Goal: Task Accomplishment & Management: Manage account settings

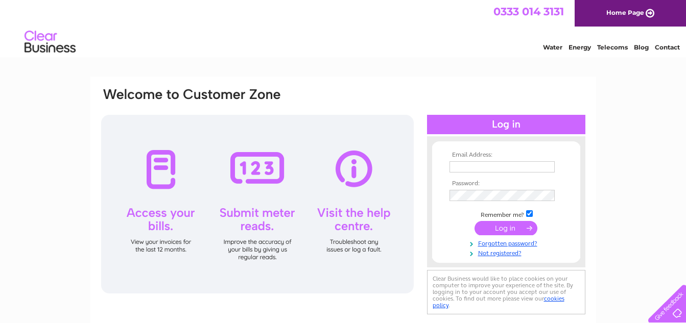
type input "[EMAIL_ADDRESS][DOMAIN_NAME]"
click at [501, 228] on input "submit" at bounding box center [505, 228] width 63 height 14
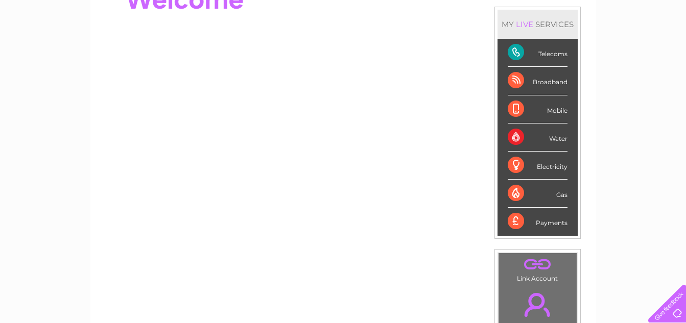
scroll to position [80, 0]
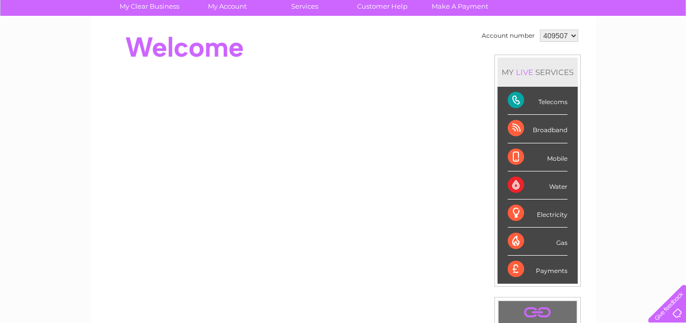
click at [554, 99] on div "Telecoms" at bounding box center [537, 101] width 60 height 28
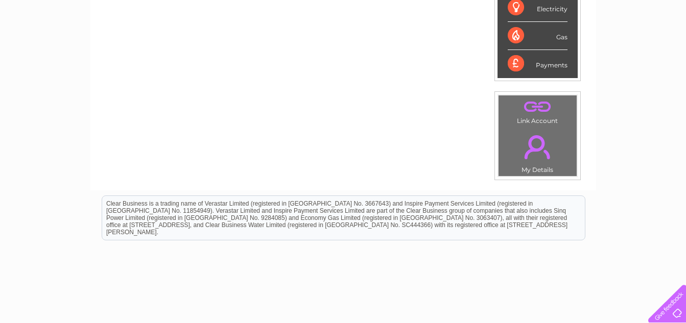
scroll to position [335, 0]
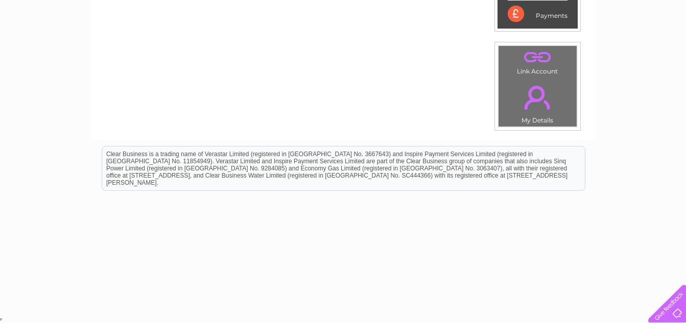
click at [531, 118] on td ". My Details" at bounding box center [537, 102] width 79 height 50
click at [537, 102] on link "." at bounding box center [537, 98] width 73 height 36
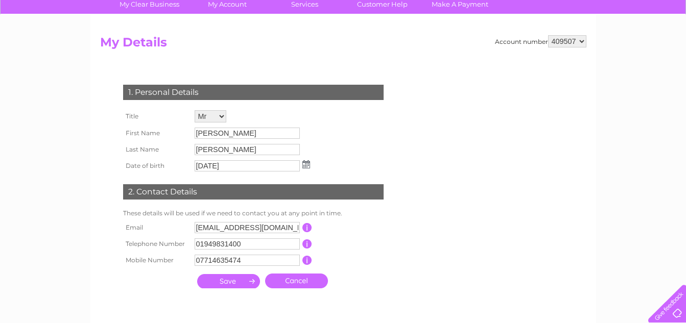
scroll to position [102, 0]
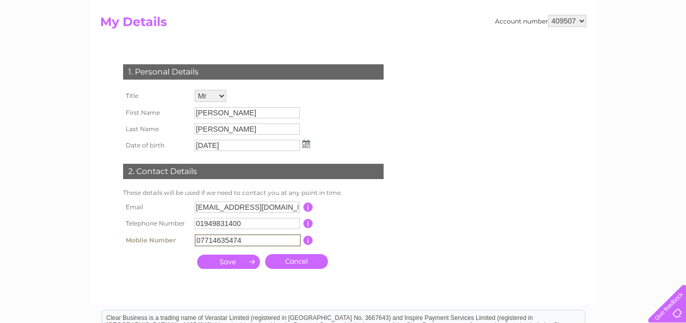
drag, startPoint x: 250, startPoint y: 241, endPoint x: 183, endPoint y: 239, distance: 66.4
click at [183, 239] on tr "Mobile Number 07714635474 This should be a valid mobile number starting with 07…" at bounding box center [257, 240] width 274 height 17
type input "07447939134"
click at [227, 263] on input "submit" at bounding box center [228, 261] width 63 height 14
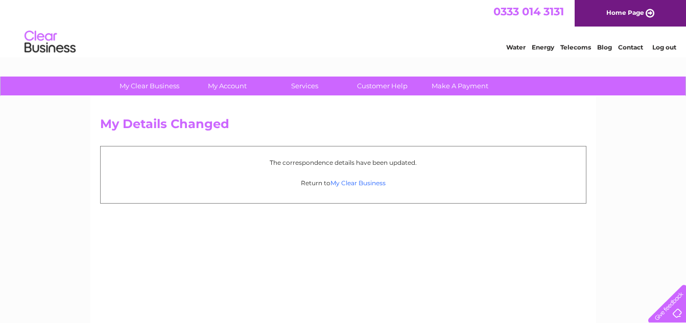
click at [351, 184] on link "My Clear Business" at bounding box center [357, 183] width 55 height 8
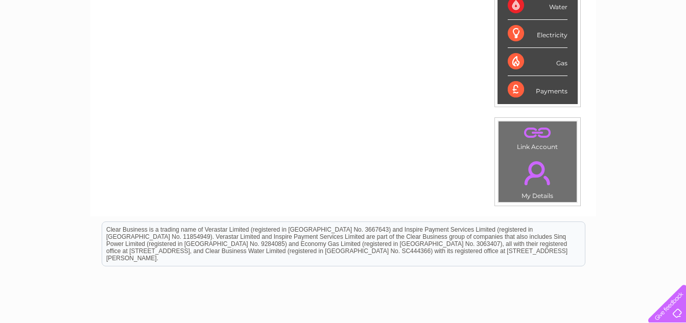
scroll to position [306, 0]
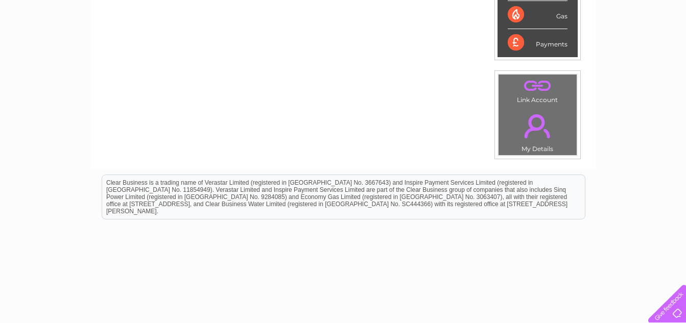
click at [532, 120] on link "." at bounding box center [537, 126] width 73 height 36
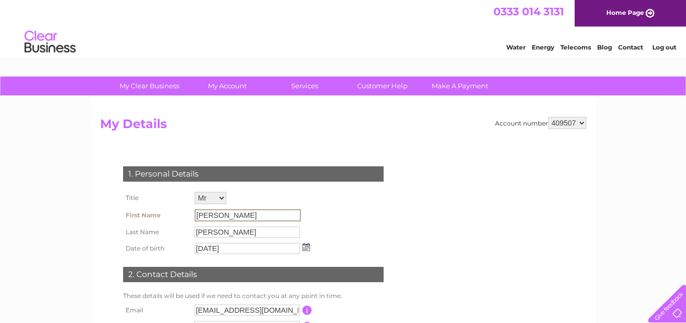
click at [223, 214] on input "John" at bounding box center [248, 215] width 106 height 12
click at [223, 215] on input "John" at bounding box center [248, 215] width 106 height 12
drag, startPoint x: 217, startPoint y: 216, endPoint x: 193, endPoint y: 213, distance: 24.7
click at [193, 213] on td "John" at bounding box center [252, 215] width 120 height 17
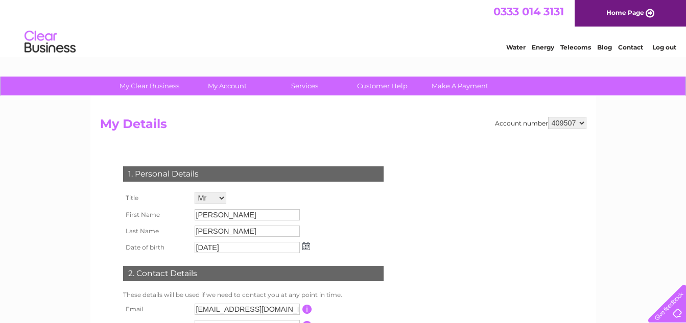
click at [345, 221] on div "1. Personal Details Title Mr Mrs Ms Miss Dr Rev Prof Other First Name John Last…" at bounding box center [255, 265] width 310 height 219
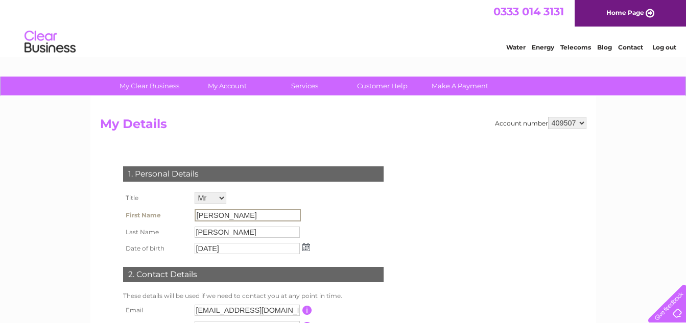
click at [231, 217] on input "John" at bounding box center [248, 215] width 106 height 12
click at [233, 212] on input "John" at bounding box center [248, 215] width 106 height 12
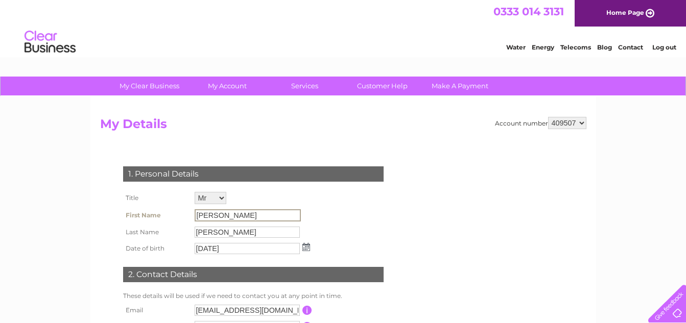
click at [233, 212] on input "John" at bounding box center [248, 215] width 106 height 12
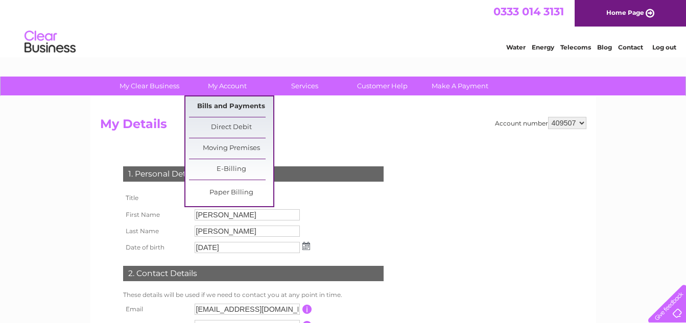
click at [232, 107] on link "Bills and Payments" at bounding box center [231, 106] width 84 height 20
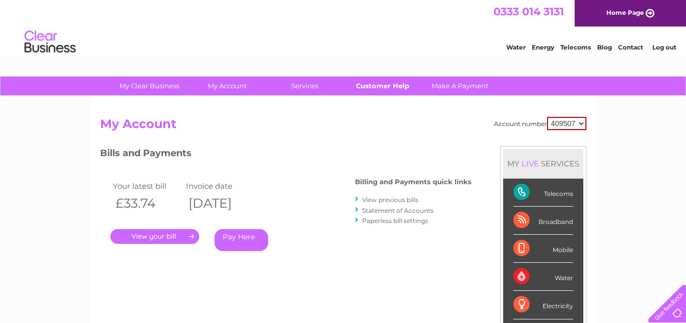
click at [374, 85] on link "Customer Help" at bounding box center [382, 86] width 84 height 19
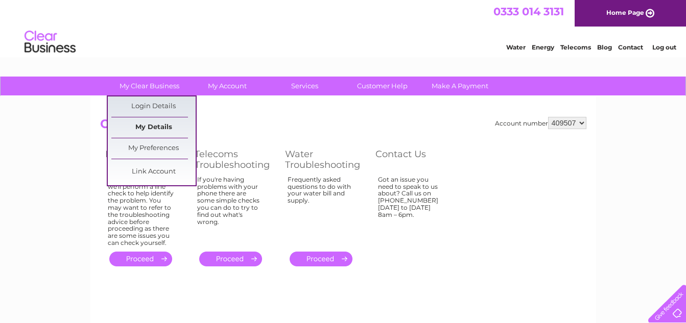
click at [153, 124] on link "My Details" at bounding box center [153, 127] width 84 height 20
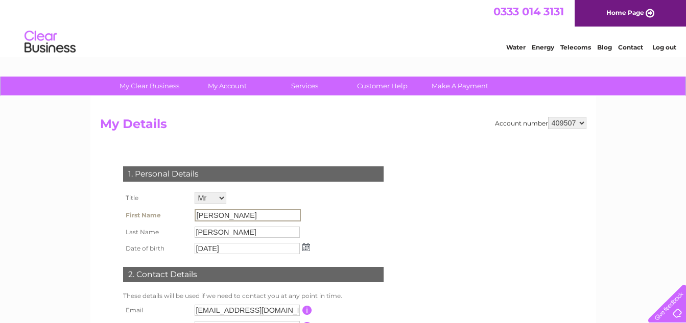
click at [221, 213] on input "John" at bounding box center [248, 215] width 106 height 12
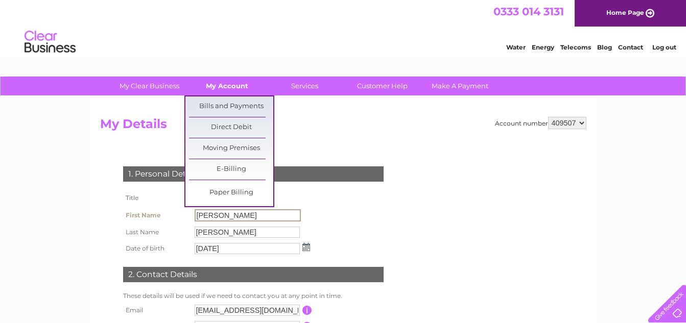
click at [218, 84] on link "My Account" at bounding box center [227, 86] width 84 height 19
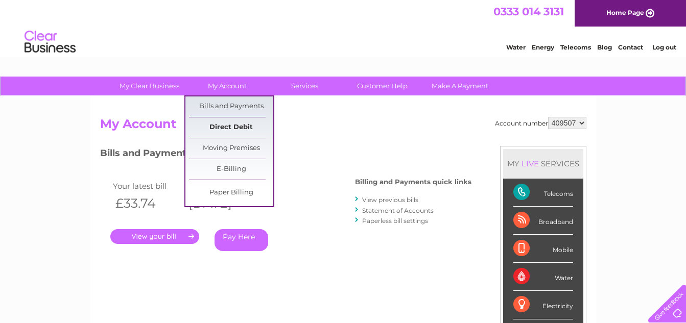
click at [231, 120] on link "Direct Debit" at bounding box center [231, 127] width 84 height 20
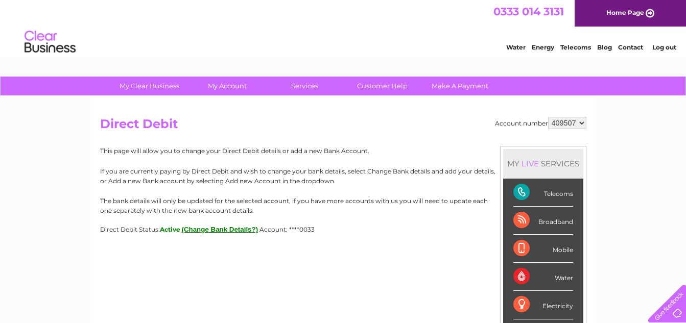
click at [205, 231] on button "(Change Bank Details?)" at bounding box center [220, 230] width 77 height 8
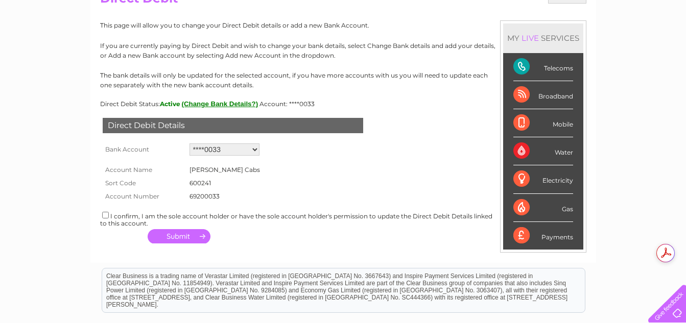
scroll to position [153, 0]
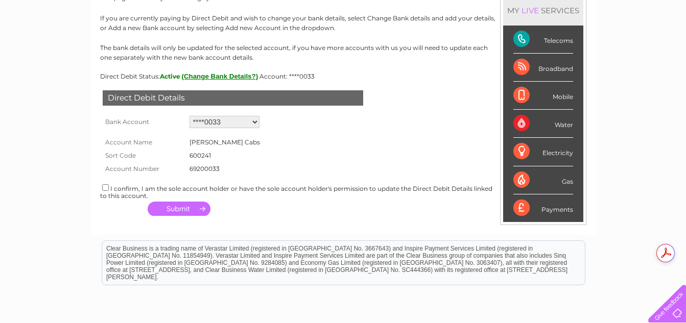
click at [219, 168] on td "69200033" at bounding box center [225, 168] width 76 height 13
click at [218, 167] on td "69200033" at bounding box center [225, 168] width 76 height 13
click at [216, 75] on button "(Change Bank Details?)" at bounding box center [220, 76] width 77 height 8
click at [220, 76] on button "(Change Bank Details?)" at bounding box center [220, 76] width 77 height 8
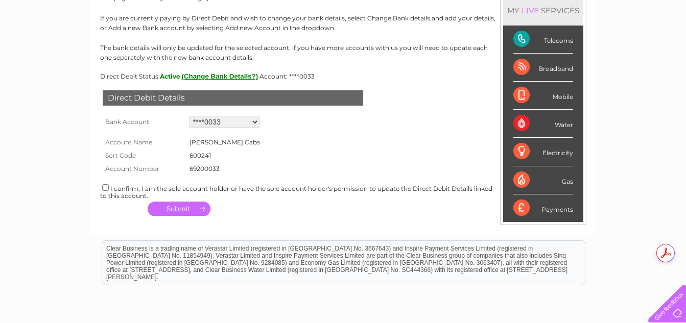
click at [255, 120] on select "Add new account ****0033 ****0033" at bounding box center [224, 122] width 70 height 12
select select "0"
click at [189, 116] on select "Add new account ****0033 ****0033" at bounding box center [224, 122] width 70 height 12
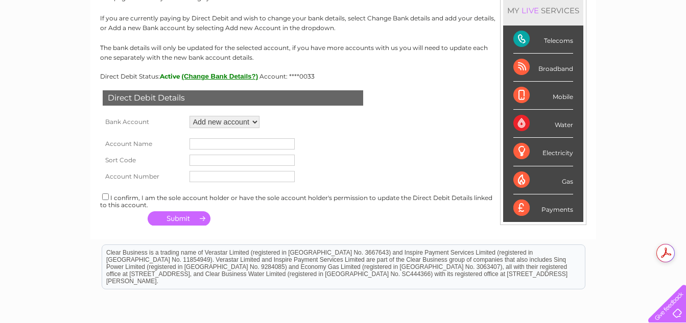
click at [197, 143] on input "text" at bounding box center [241, 143] width 105 height 11
type input "b"
type input "Bingham cabs ltd"
click at [196, 161] on input "text" at bounding box center [241, 160] width 105 height 11
type input "206328"
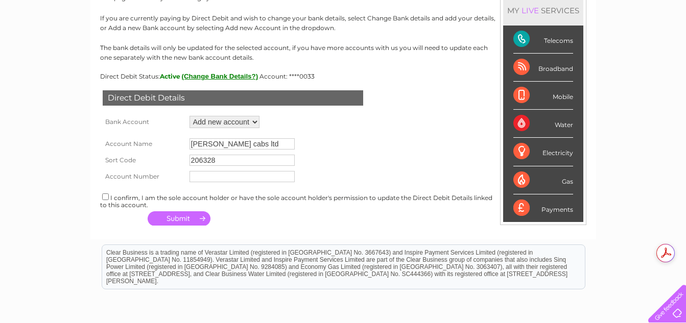
click at [196, 174] on input "text" at bounding box center [241, 176] width 105 height 11
type input "93899993"
click at [105, 199] on input "checkbox" at bounding box center [105, 196] width 7 height 7
checkbox input "true"
click at [180, 218] on button "button" at bounding box center [179, 218] width 63 height 14
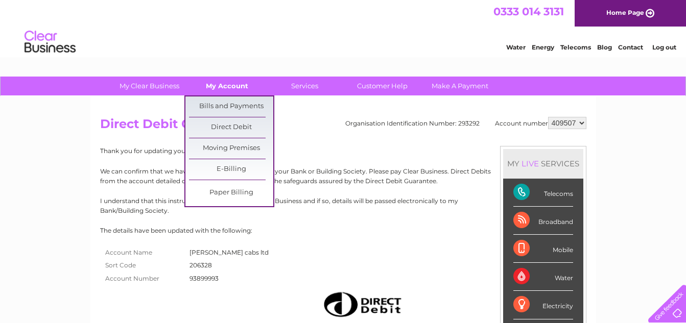
click at [215, 87] on link "My Account" at bounding box center [227, 86] width 84 height 19
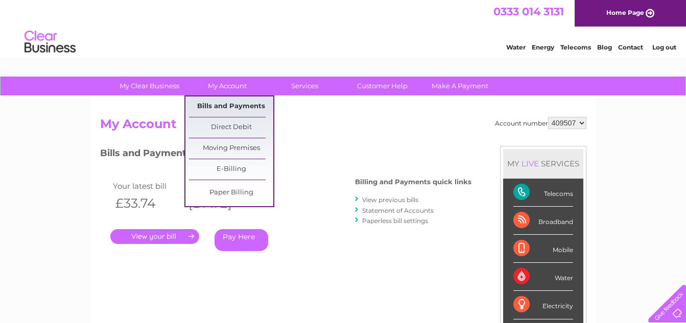
click at [229, 105] on link "Bills and Payments" at bounding box center [231, 106] width 84 height 20
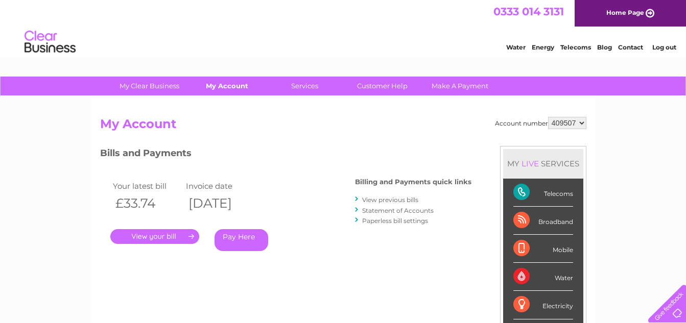
click at [230, 84] on link "My Account" at bounding box center [227, 86] width 84 height 19
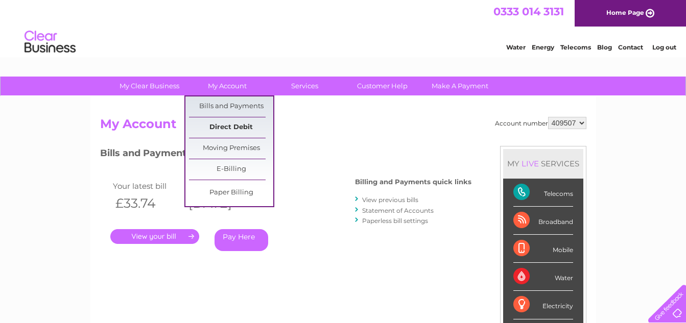
click at [241, 126] on link "Direct Debit" at bounding box center [231, 127] width 84 height 20
click at [239, 146] on link "Moving Premises" at bounding box center [231, 148] width 84 height 20
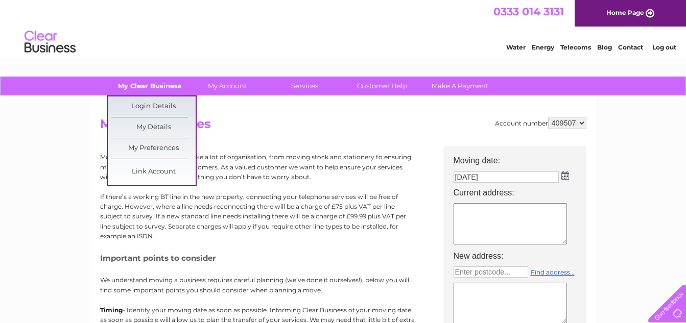
click at [148, 86] on link "My Clear Business" at bounding box center [149, 86] width 84 height 19
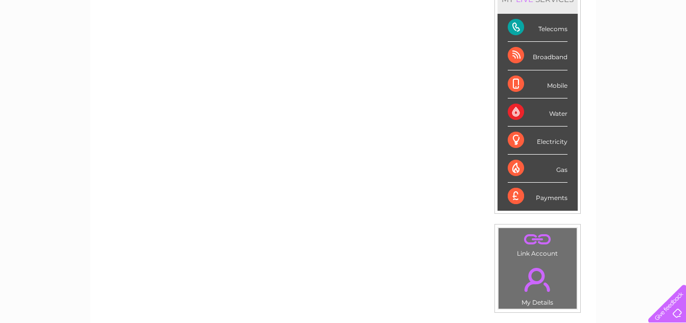
scroll to position [153, 0]
click at [552, 198] on div "Payments" at bounding box center [537, 196] width 60 height 28
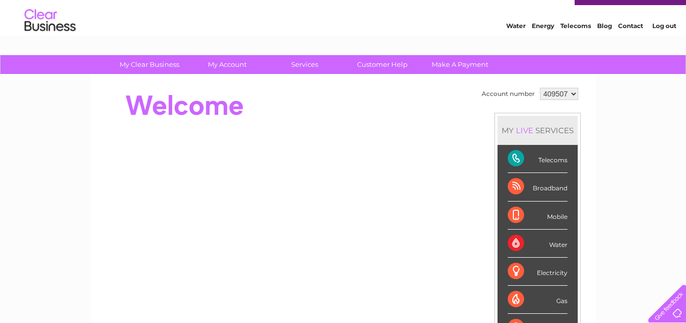
scroll to position [0, 0]
